Goal: Navigation & Orientation: Find specific page/section

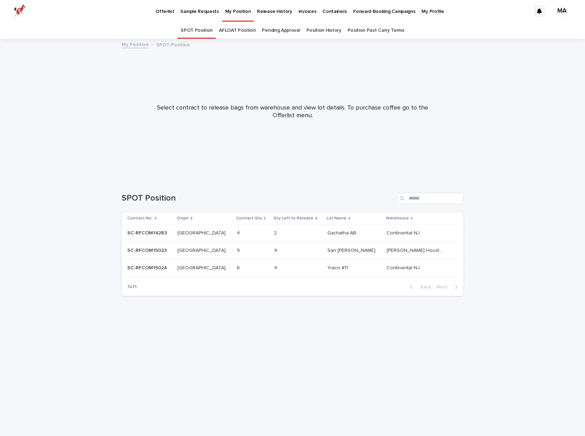
click at [324, 29] on link "Position History" at bounding box center [323, 30] width 35 height 16
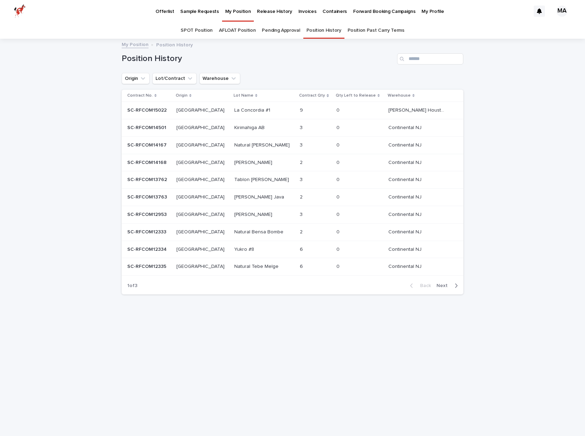
click at [279, 31] on link "Pending Approval" at bounding box center [281, 30] width 38 height 16
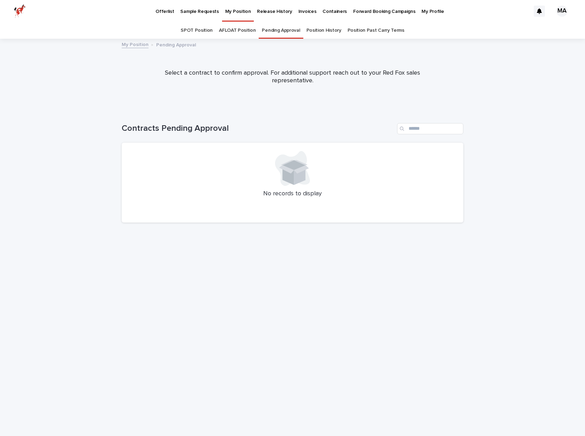
click at [234, 32] on link "AFLOAT Position" at bounding box center [237, 30] width 37 height 16
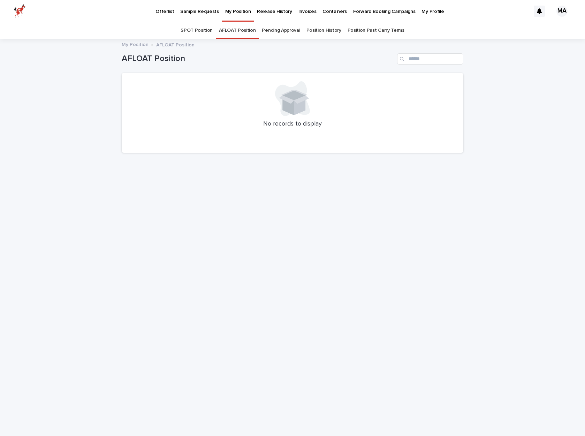
click at [195, 32] on link "SPOT Position" at bounding box center [197, 30] width 32 height 16
